Goal: Manage account settings

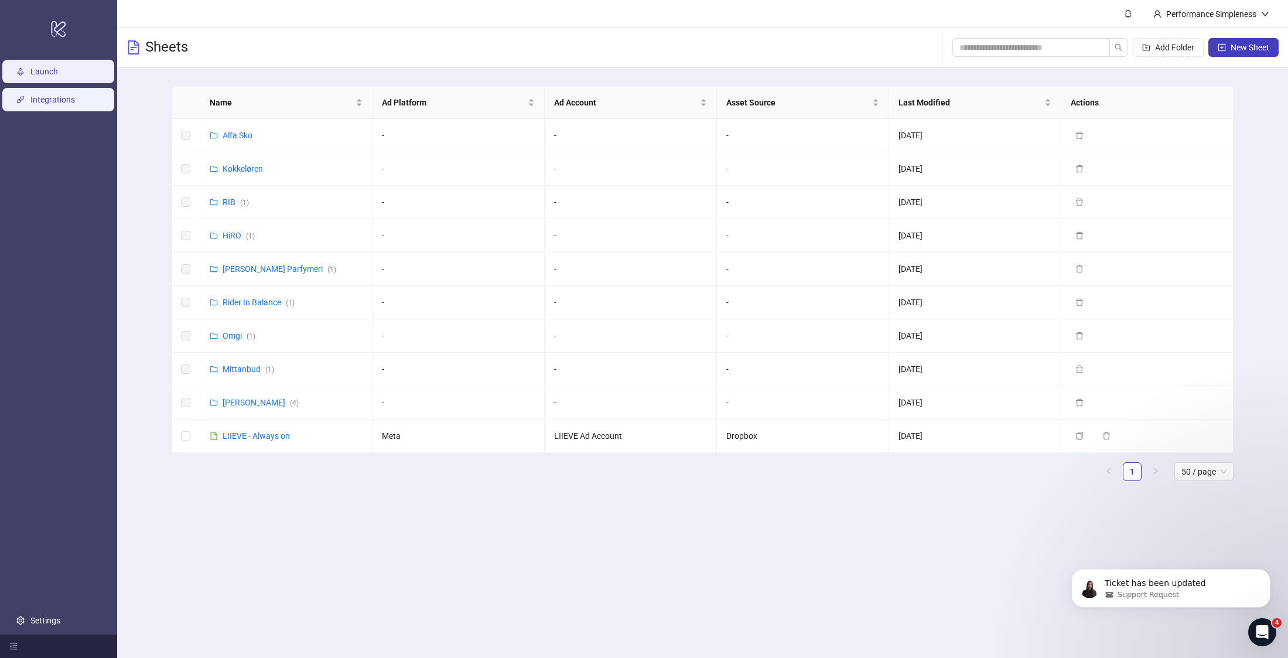
click at [70, 102] on link "Integrations" at bounding box center [52, 99] width 45 height 9
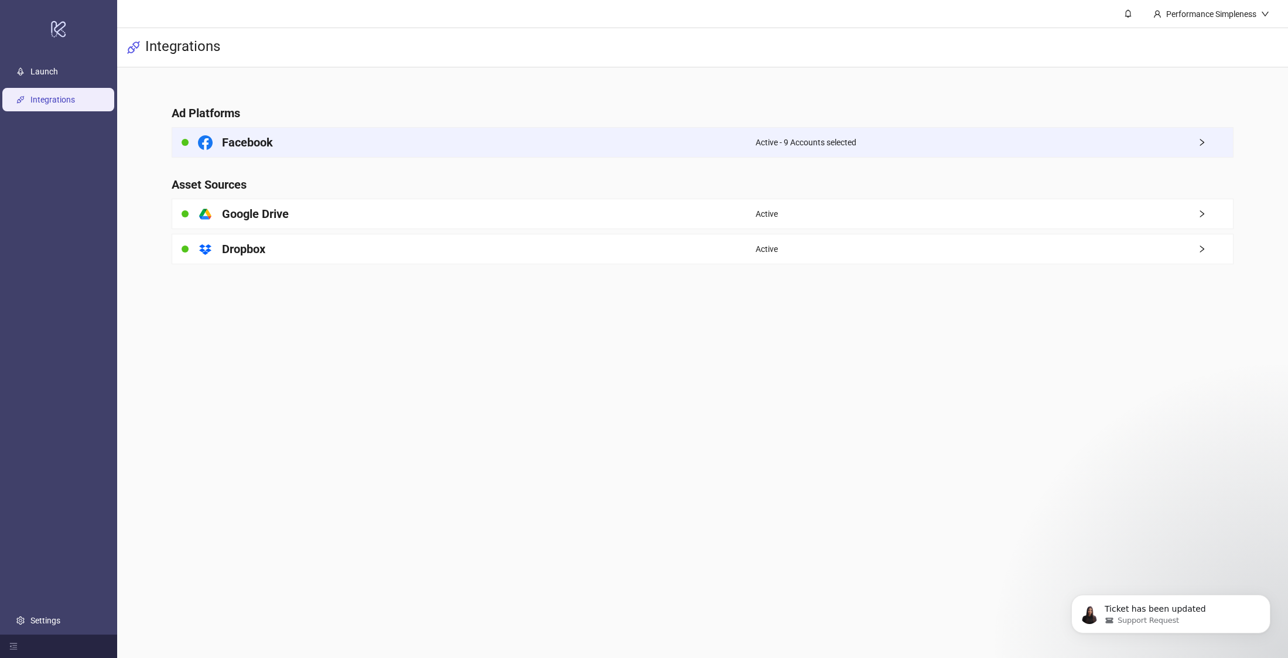
click at [1171, 145] on div "Active - 9 Accounts selected" at bounding box center [995, 142] width 478 height 29
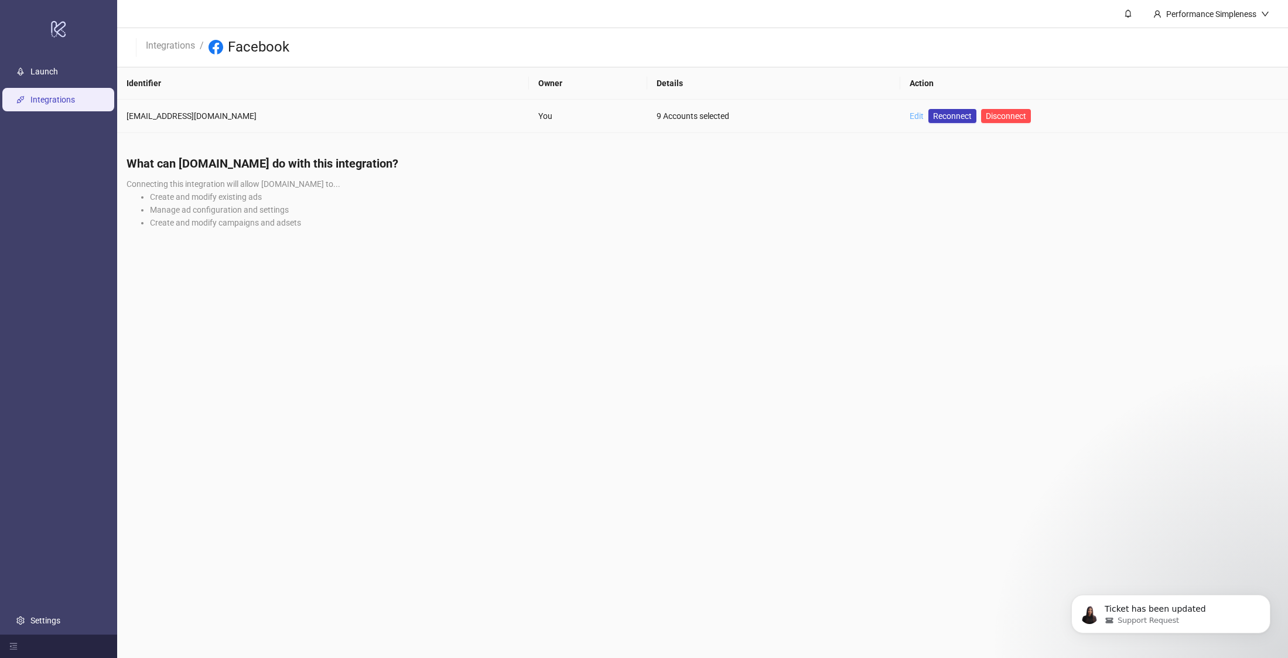
click at [910, 111] on link "Edit" at bounding box center [917, 115] width 14 height 9
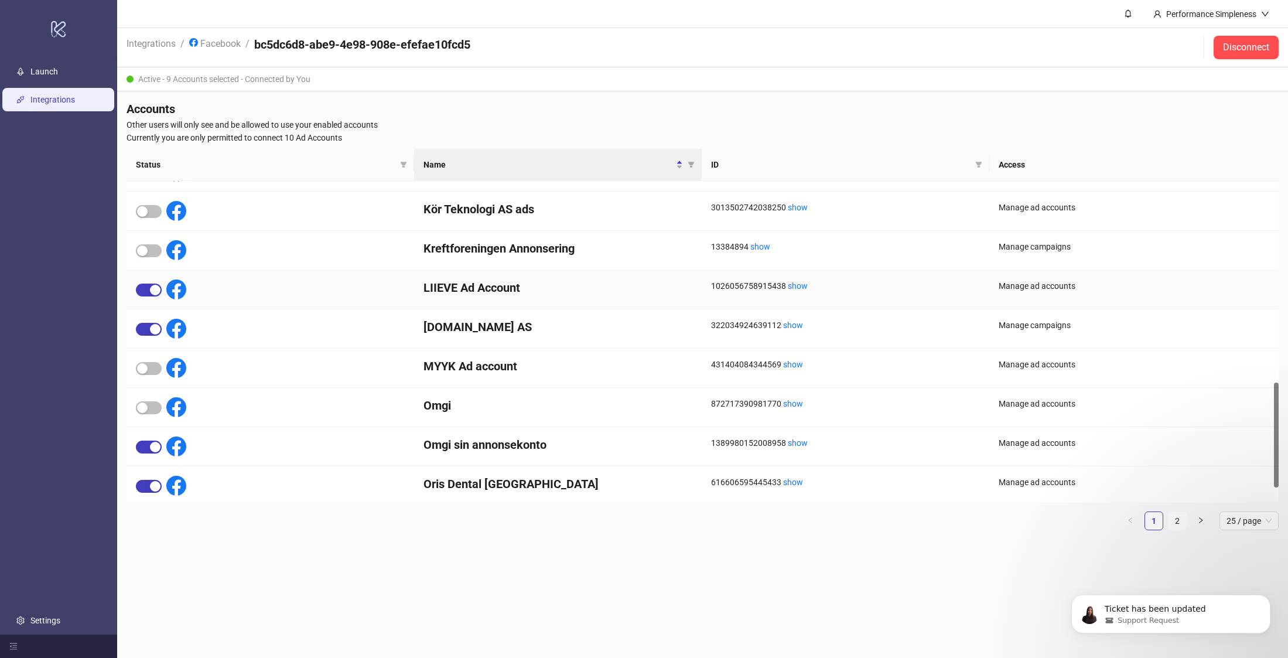
scroll to position [619, 0]
click at [158, 366] on span "button" at bounding box center [149, 366] width 26 height 13
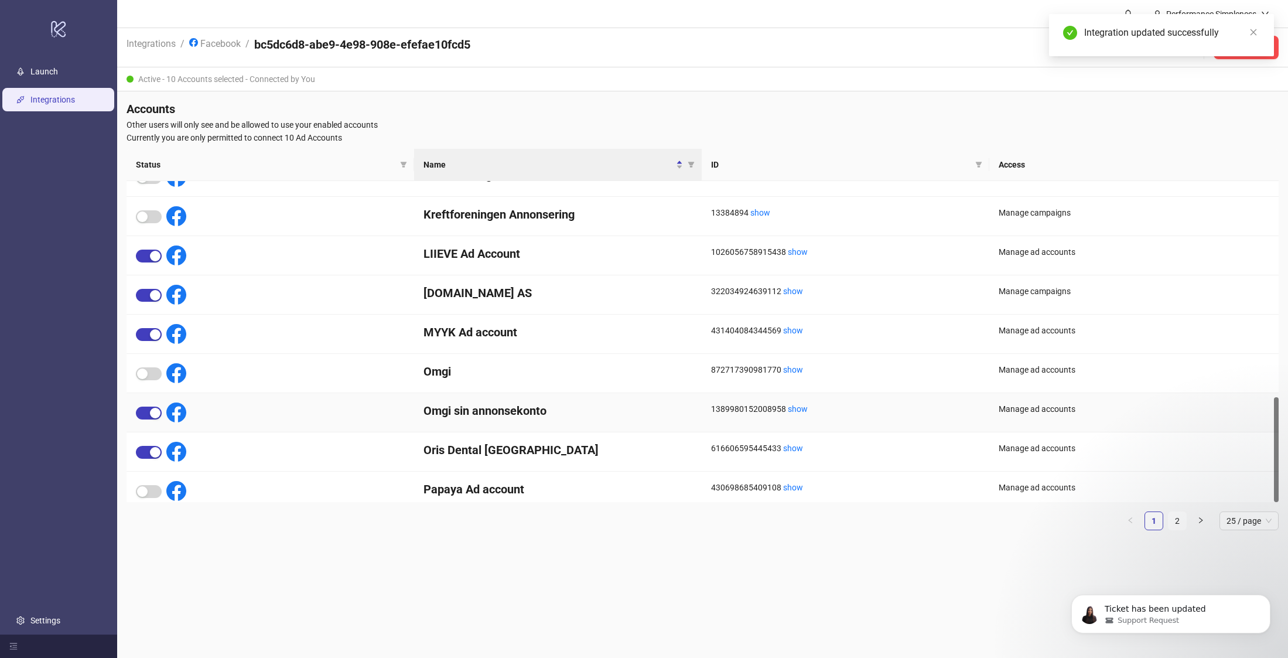
scroll to position [660, 0]
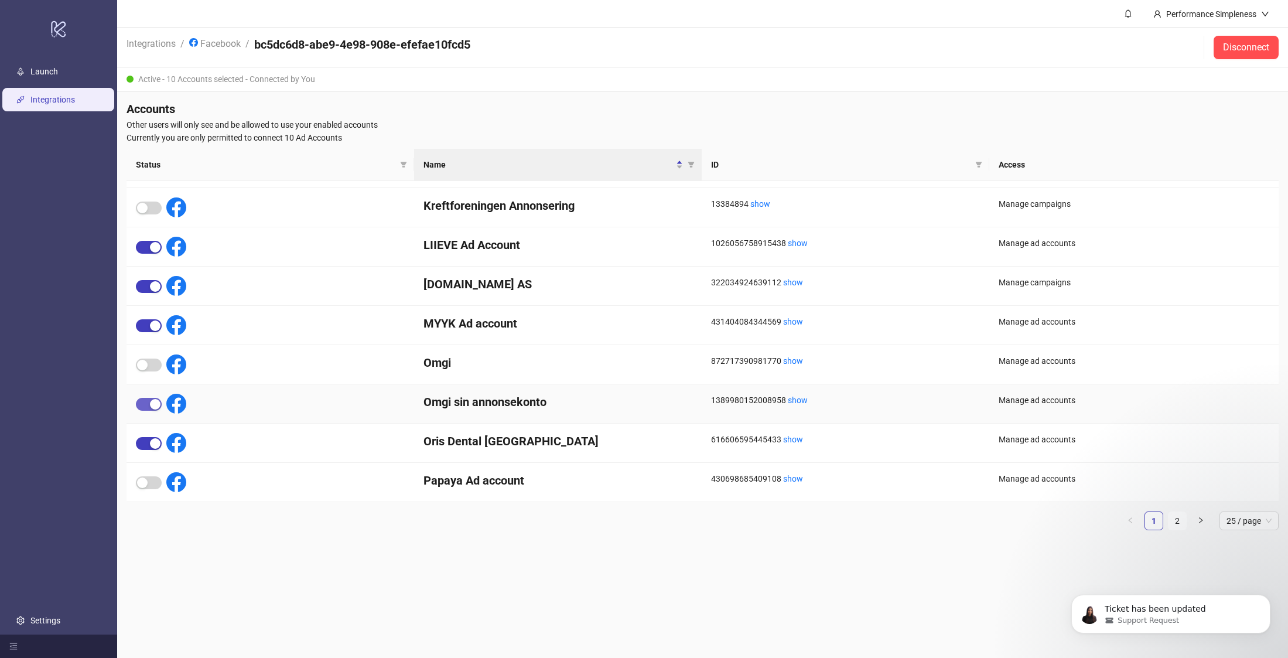
click at [155, 404] on div "button" at bounding box center [155, 404] width 11 height 11
click at [160, 483] on span "button" at bounding box center [149, 482] width 26 height 13
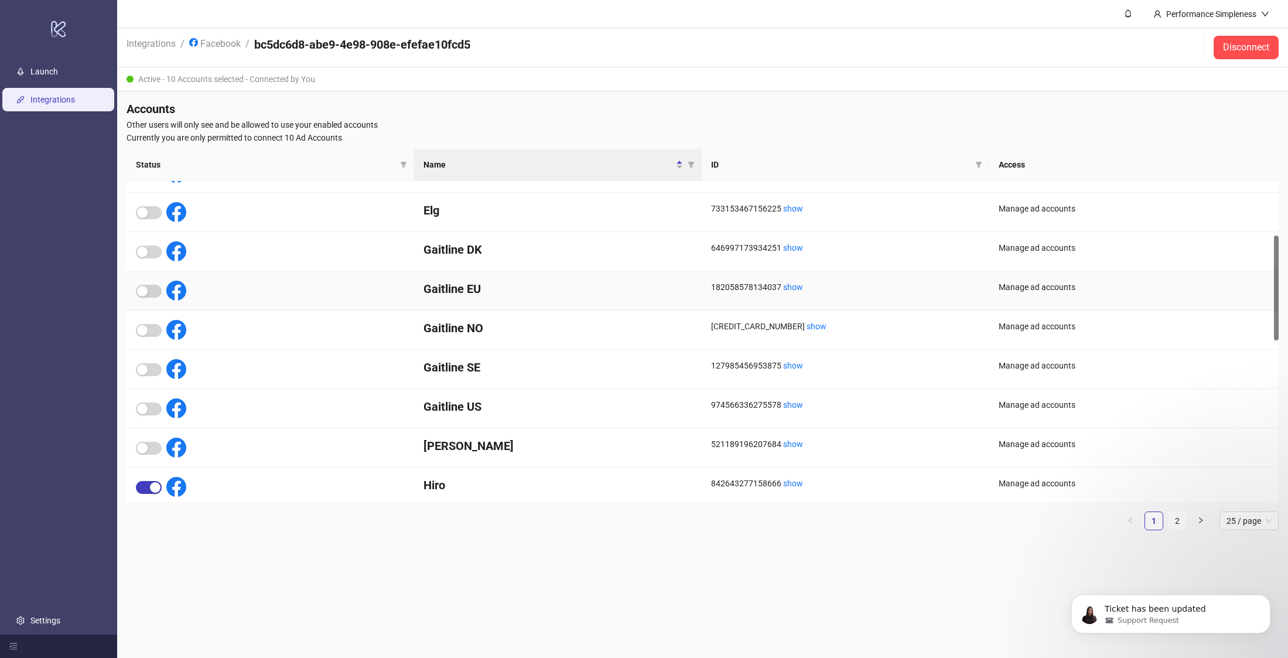
scroll to position [166, 0]
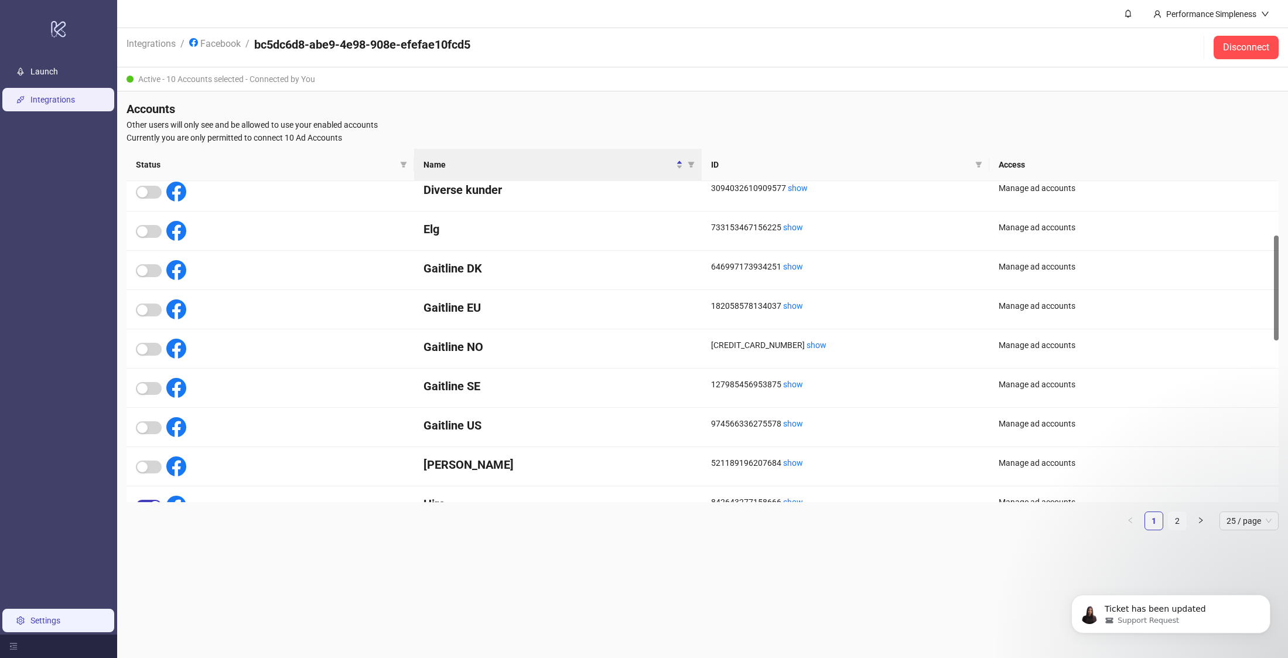
click at [49, 620] on link "Settings" at bounding box center [45, 620] width 30 height 9
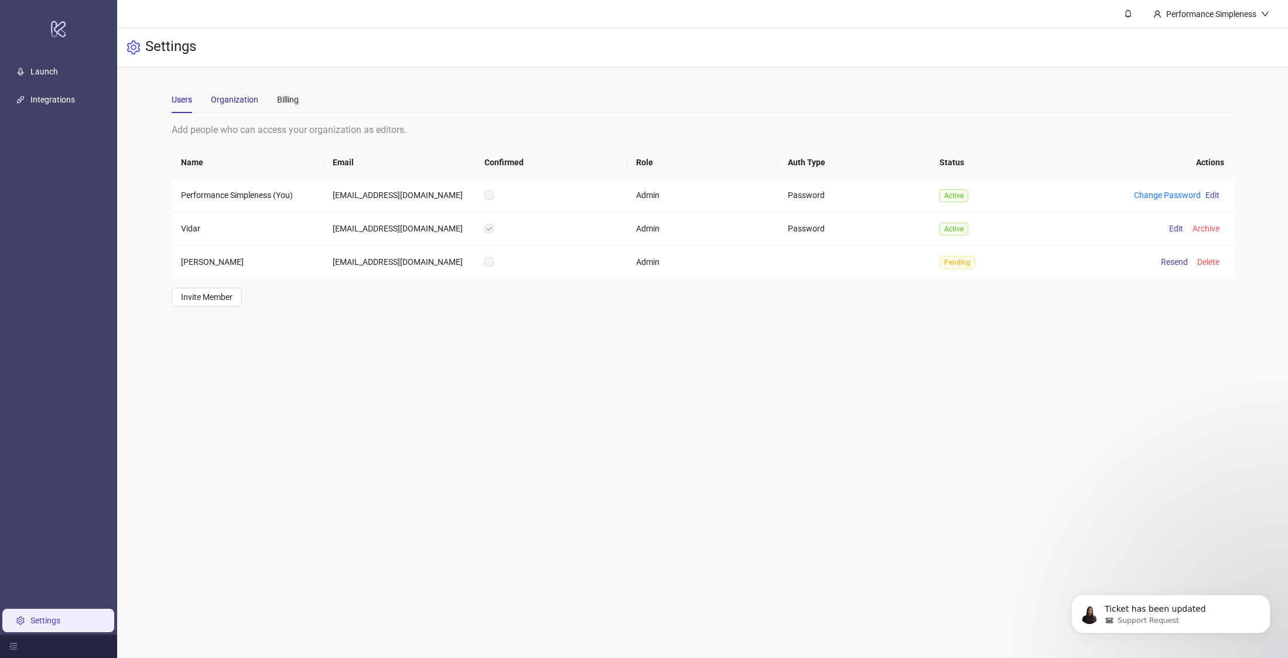
click at [248, 93] on div "Organization" at bounding box center [234, 99] width 47 height 13
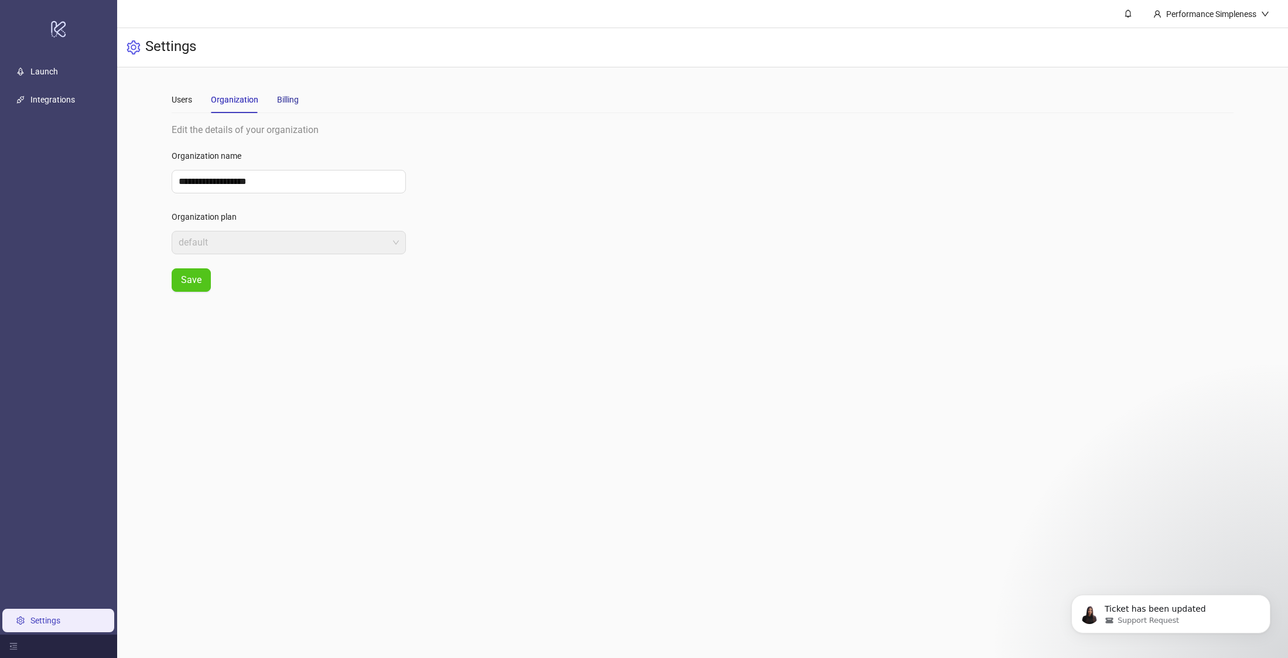
click at [287, 101] on div "Billing" at bounding box center [288, 99] width 22 height 13
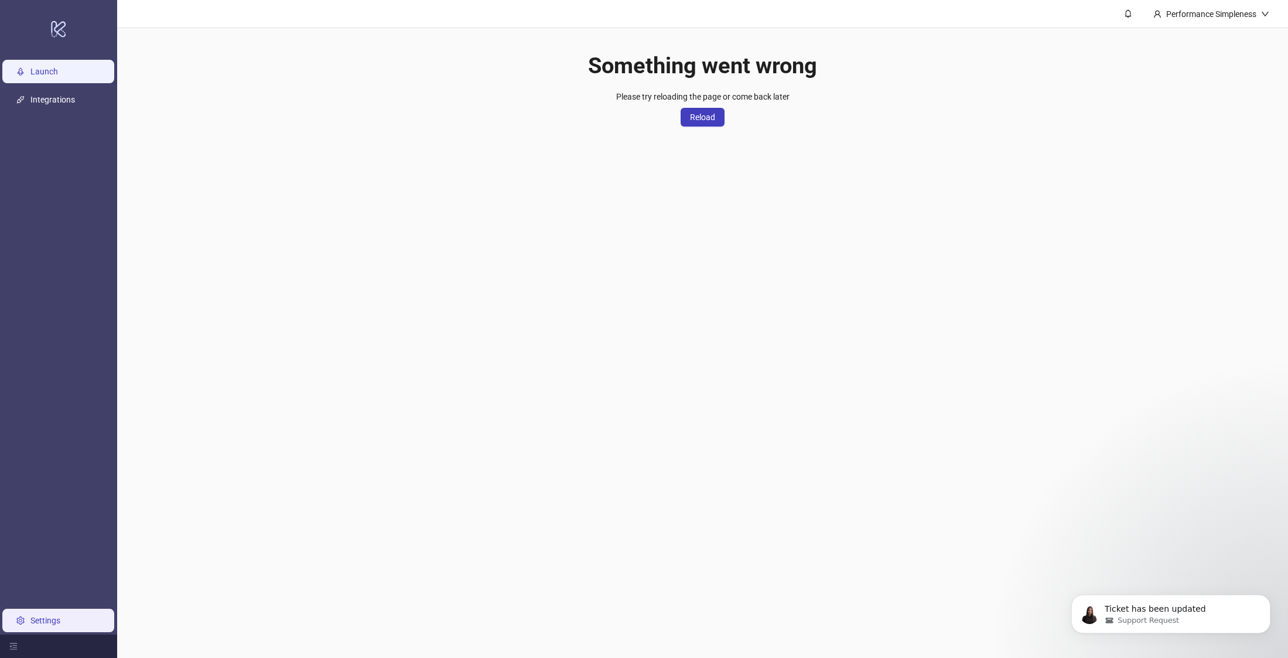
click at [58, 70] on link "Launch" at bounding box center [44, 71] width 28 height 9
